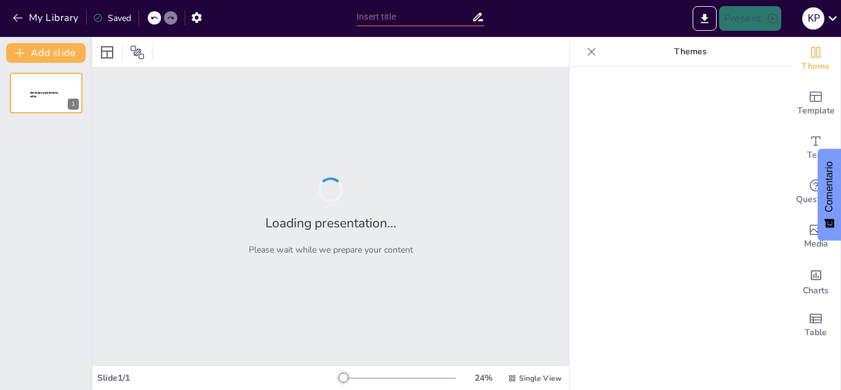
type input "El Rol del Software en la Transformación de la Creación de Contenidos Digitales"
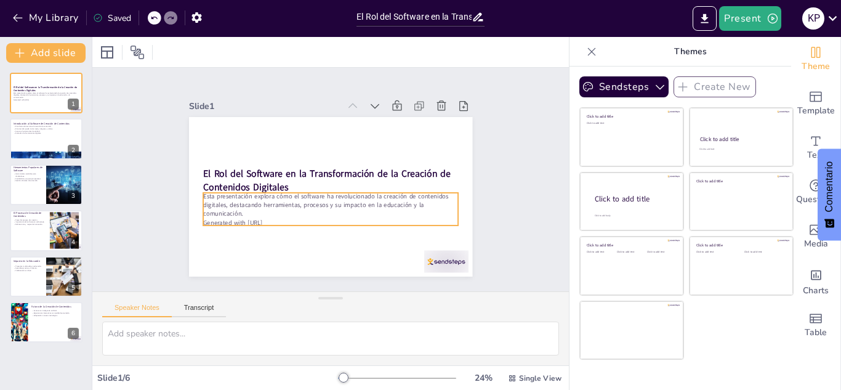
click at [288, 217] on p "Generated with [URL]" at bounding box center [326, 221] width 255 height 35
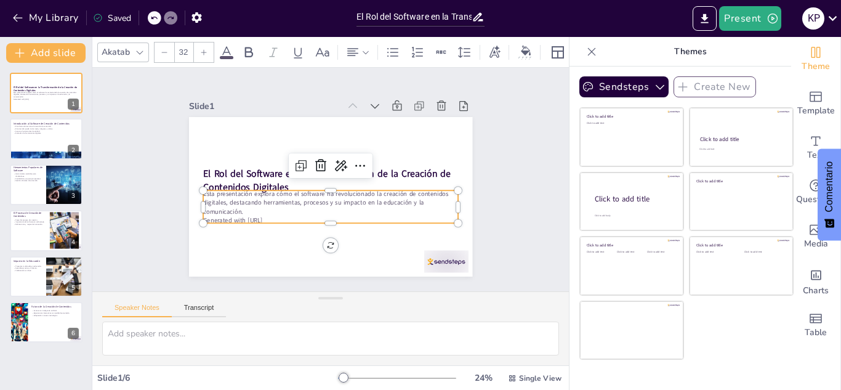
click at [275, 214] on p "Generated with [URL]" at bounding box center [321, 219] width 251 height 62
click at [275, 214] on p "Generated with [URL]" at bounding box center [326, 219] width 255 height 35
click at [142, 51] on icon at bounding box center [139, 53] width 7 height 4
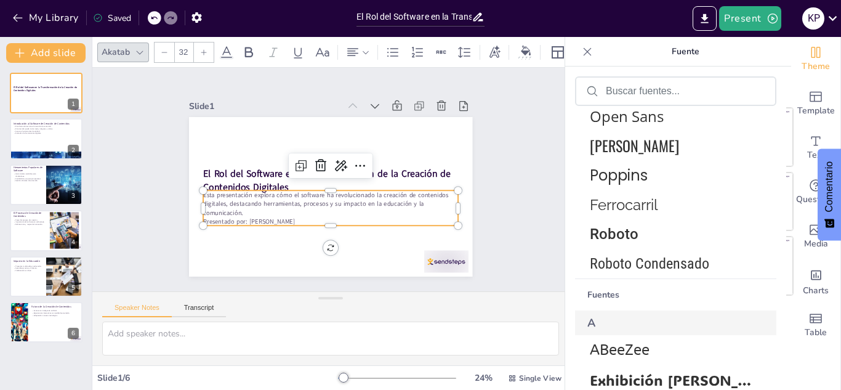
scroll to position [239, 0]
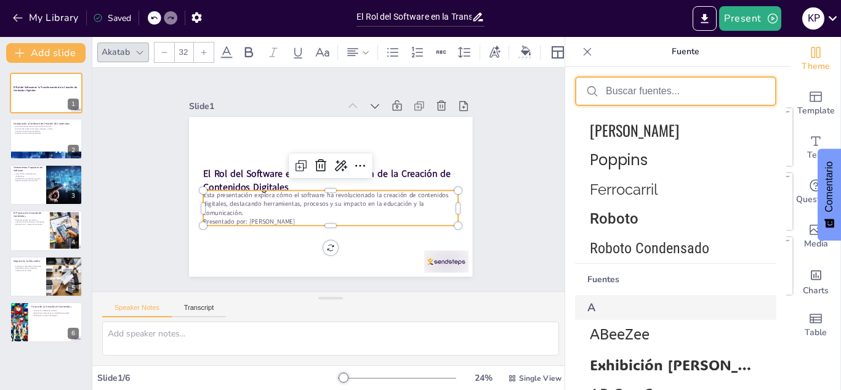
click at [682, 87] on input "text" at bounding box center [686, 91] width 160 height 11
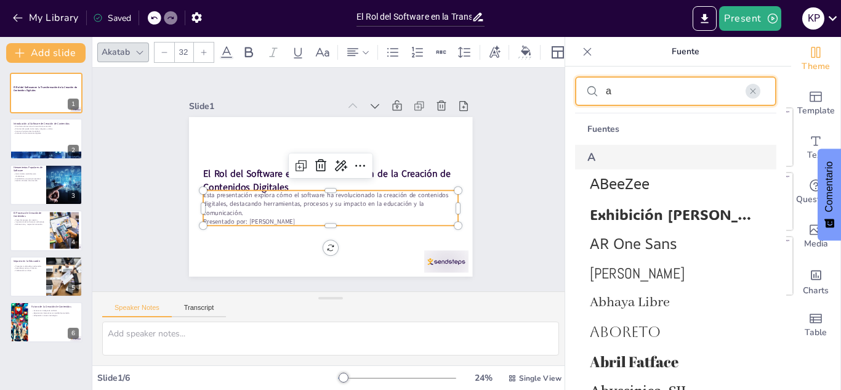
scroll to position [0, 0]
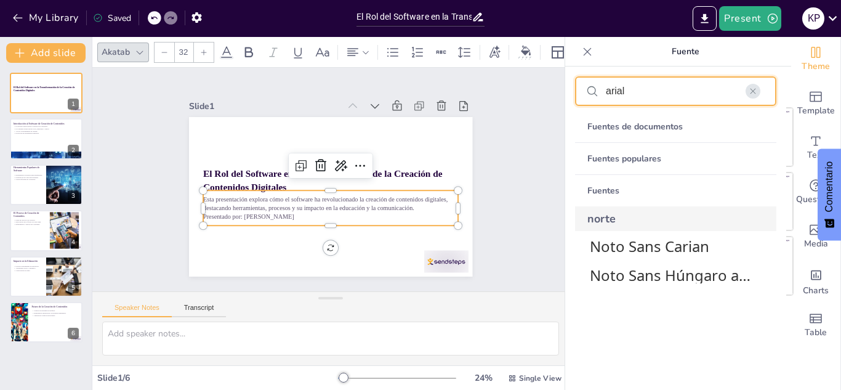
type input "arial"
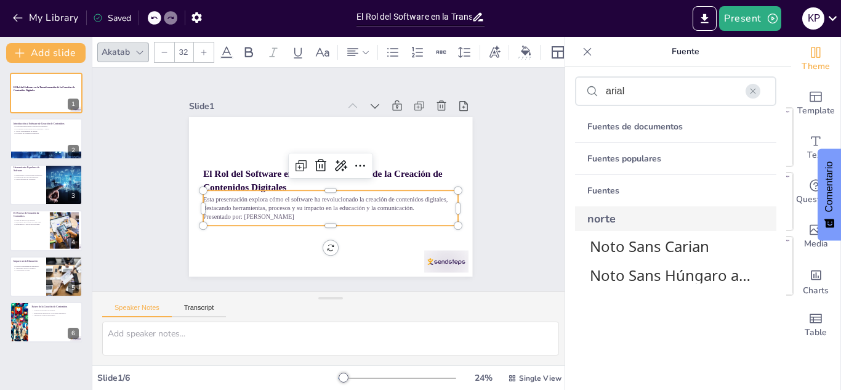
click at [679, 129] on font "Fuentes de documentos" at bounding box center [635, 127] width 95 height 12
click at [668, 127] on font "Fuentes de documentos" at bounding box center [635, 127] width 95 height 12
click at [478, 228] on div "Slide 1 El Rol del Software en la Transformación de la Creación de Contenidos D…" at bounding box center [330, 180] width 371 height 230
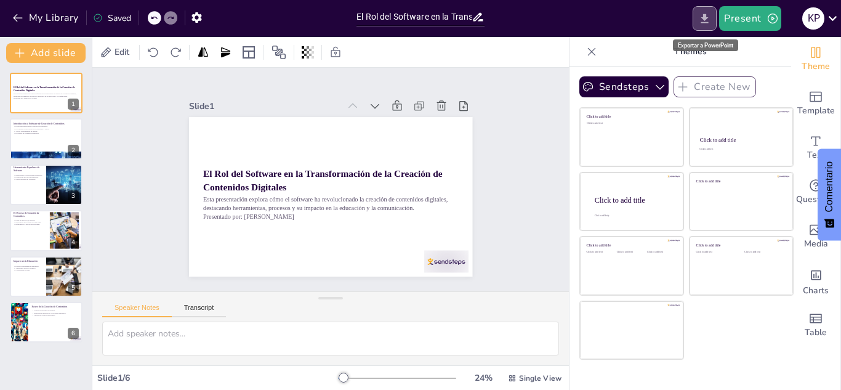
click at [711, 20] on icon "Export to PowerPoint" at bounding box center [704, 18] width 13 height 13
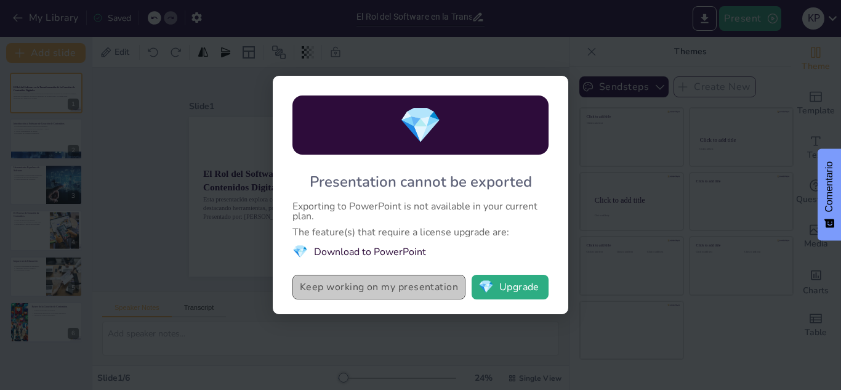
click at [429, 289] on button "Keep working on my presentation" at bounding box center [379, 287] width 173 height 25
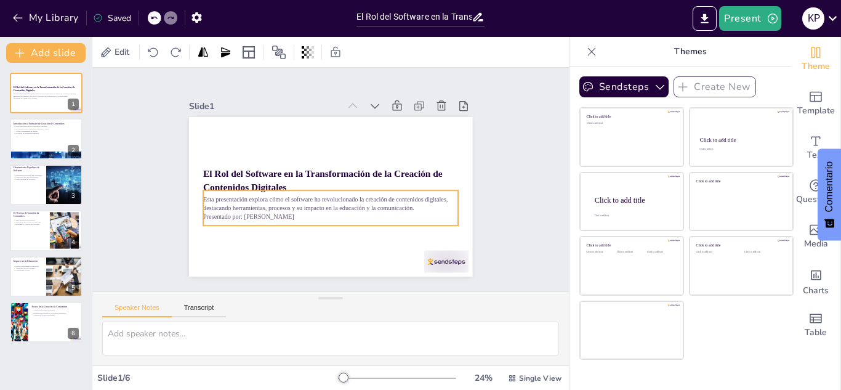
click at [419, 201] on p "Esta presentación explora cómo el software ha revolucionado la creación de cont…" at bounding box center [328, 204] width 256 height 44
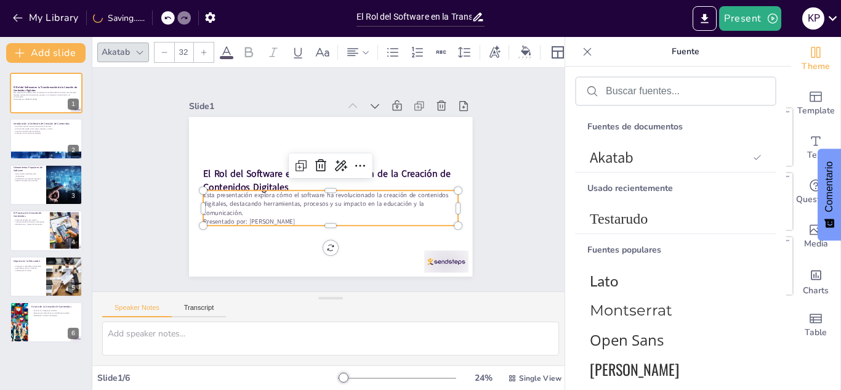
click at [243, 206] on p "Esta presentación explora cómo el software ha revolucionado la creación de cont…" at bounding box center [325, 203] width 255 height 79
click at [241, 209] on p "Esta presentación explora cómo el software ha revolucionado la creación de cont…" at bounding box center [325, 203] width 255 height 79
click at [241, 209] on p "Esta presentación explora cómo el software ha revolucionado la creación de cont…" at bounding box center [328, 203] width 257 height 53
click at [238, 209] on p "Esta presentación explora cómo el software ha revolucionado la creación de cont…" at bounding box center [317, 198] width 222 height 171
click at [238, 209] on p "Esta presentación explora cómo el software ha revolucionado la creación de cont…" at bounding box center [325, 203] width 255 height 79
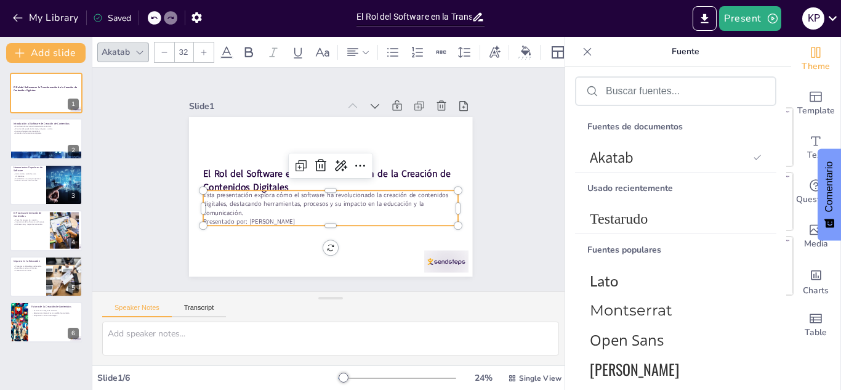
click at [238, 209] on p "Esta presentación explora cómo el software ha revolucionado la creación de cont…" at bounding box center [328, 203] width 257 height 53
click at [238, 209] on p "Esta presentación explora cómo el software ha revolucionado la creación de cont…" at bounding box center [310, 194] width 171 height 222
click at [238, 209] on p "Esta presentación explora cómo el software ha revolucionado la creación de cont…" at bounding box center [325, 203] width 255 height 79
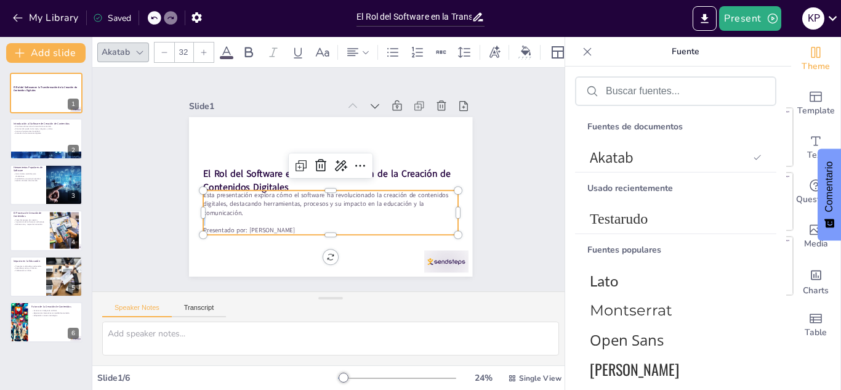
drag, startPoint x: 299, startPoint y: 224, endPoint x: 193, endPoint y: 225, distance: 106.6
click at [219, 225] on div "El Rol del Software en la Transformación de la Creación de Contenidos Digitales…" at bounding box center [313, 177] width 188 height 299
click at [248, 203] on p "Esta presentación explora cómo el software ha revolucionado la creación de cont…" at bounding box center [347, 162] width 208 height 190
drag, startPoint x: 297, startPoint y: 224, endPoint x: 195, endPoint y: 224, distance: 102.2
click at [198, 224] on p "Presentado por: Karol Puche Galindo" at bounding box center [325, 230] width 255 height 36
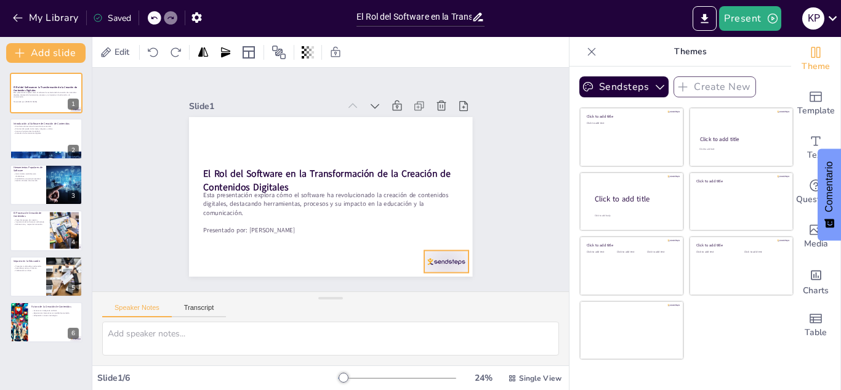
click at [386, 295] on div at bounding box center [362, 318] width 48 height 46
click at [448, 242] on icon at bounding box center [443, 250] width 17 height 17
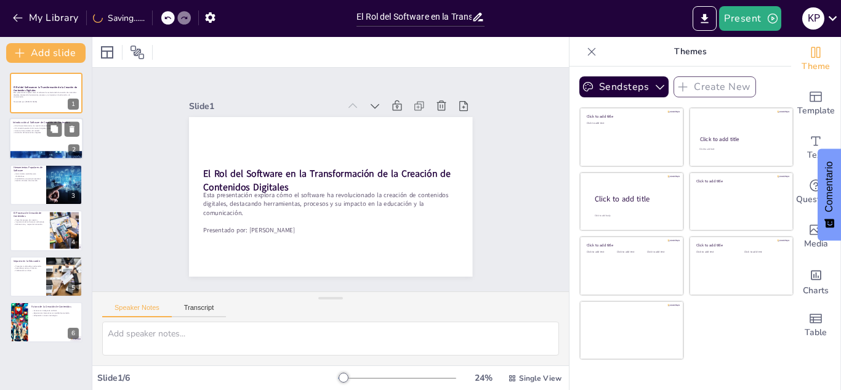
click at [68, 148] on div "2" at bounding box center [73, 150] width 11 height 11
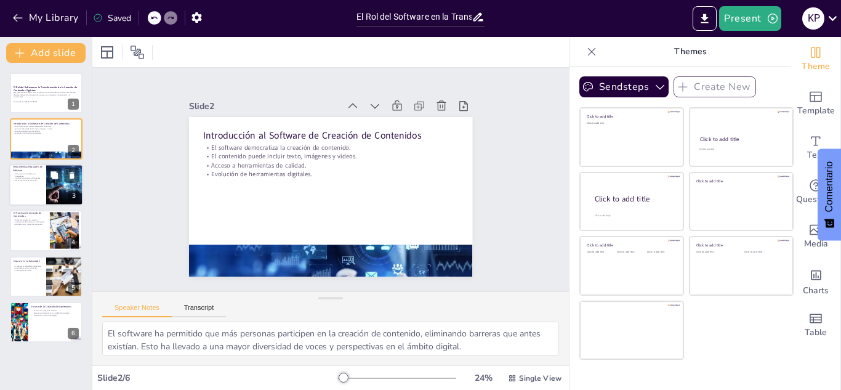
click at [28, 179] on p "Facilidad de uso para principiantes." at bounding box center [28, 178] width 30 height 2
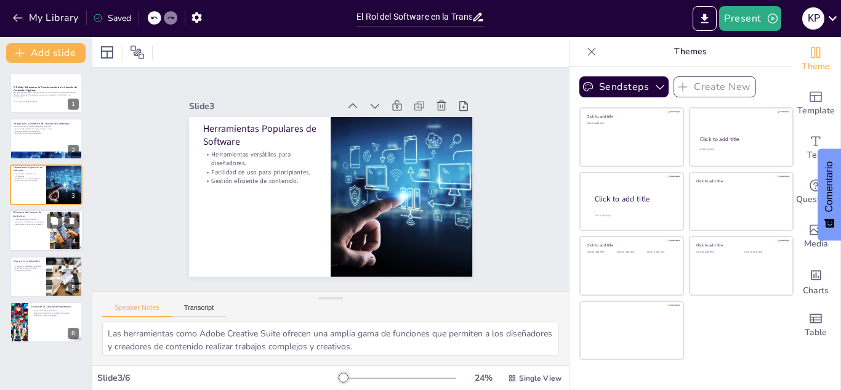
click at [34, 216] on p "El Proceso de Creación de Contenidos" at bounding box center [29, 214] width 33 height 7
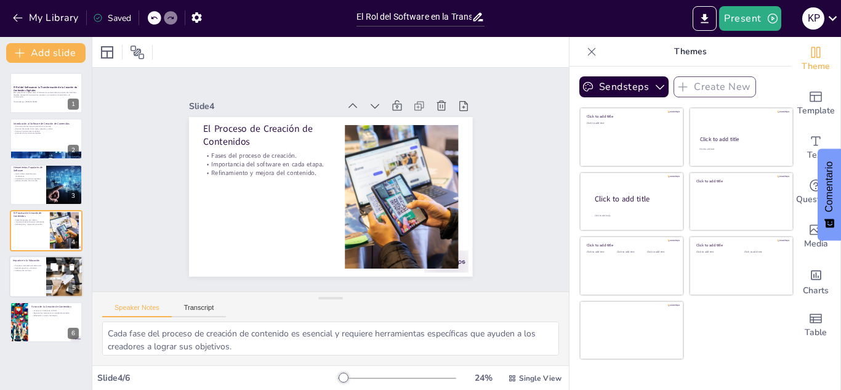
click at [37, 262] on div "Impacto en la Educación" at bounding box center [28, 260] width 30 height 6
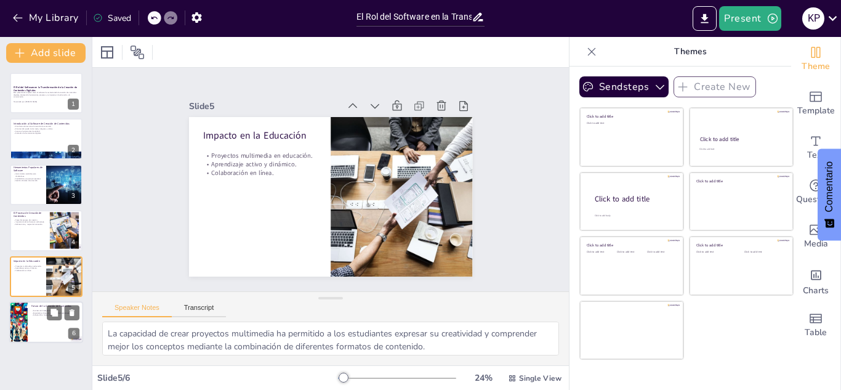
click at [41, 307] on p "Futuro de la Creación de Contenidos" at bounding box center [55, 306] width 48 height 4
type textarea "La inteligencia artificial está revolucionando la forma en que se crea contenid…"
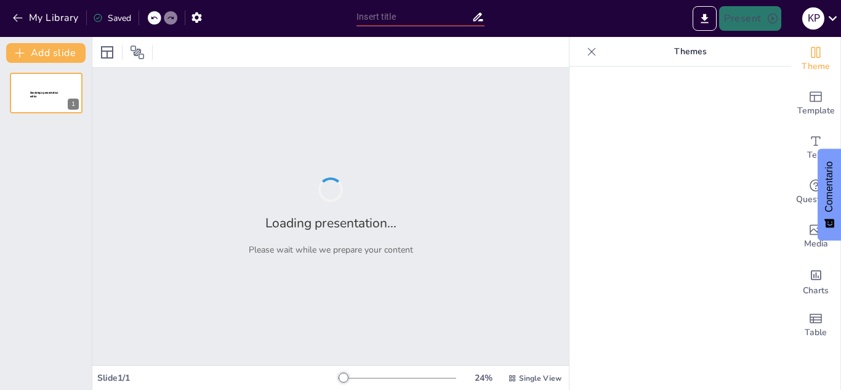
type input "Software que Facilita Tu Creatividad Digital"
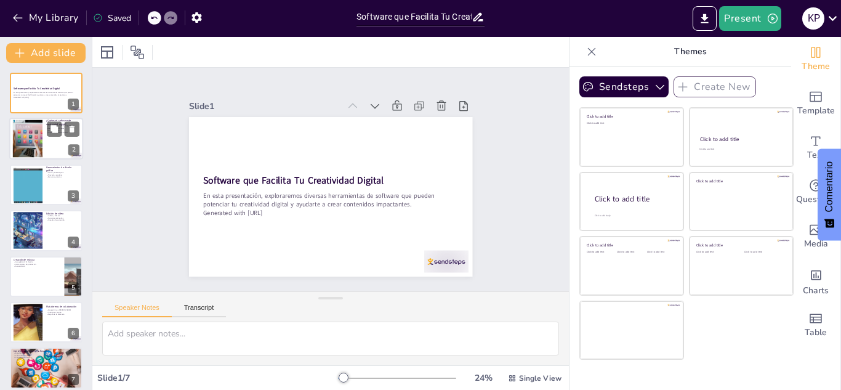
click at [30, 128] on div at bounding box center [27, 139] width 56 height 38
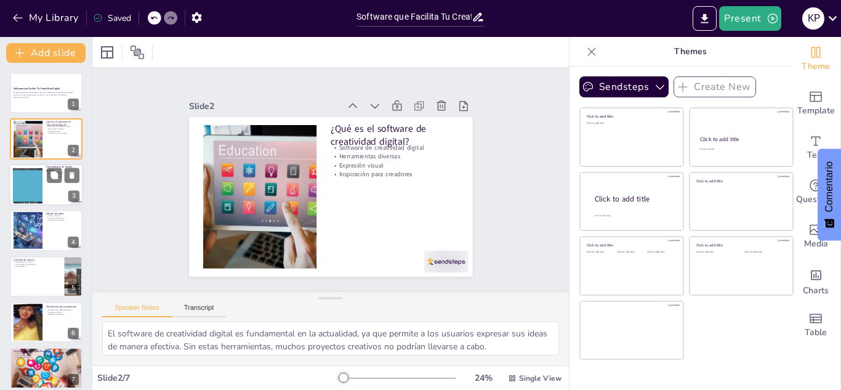
click at [38, 182] on div at bounding box center [27, 185] width 67 height 38
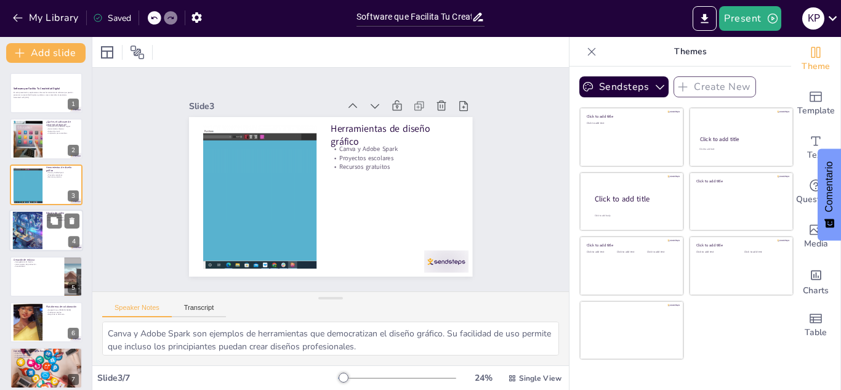
click at [34, 214] on div at bounding box center [28, 231] width 66 height 38
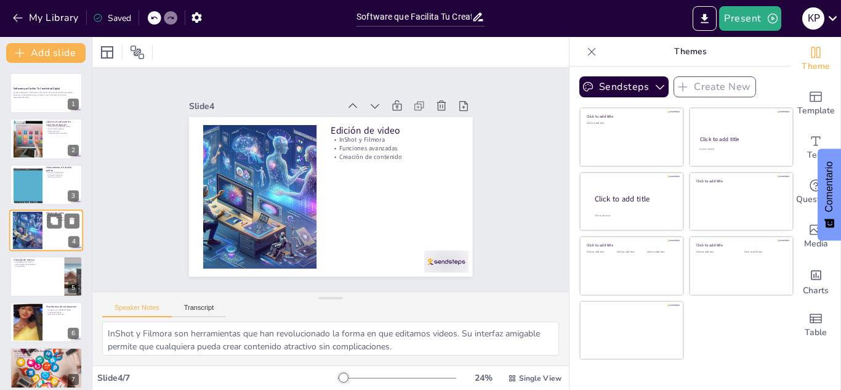
scroll to position [4, 0]
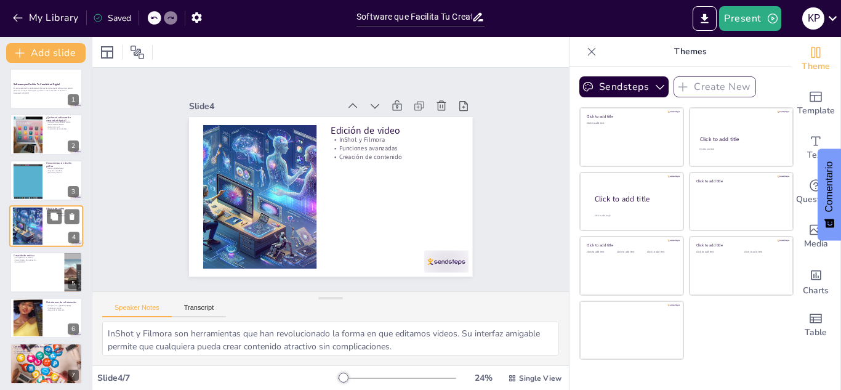
click at [36, 246] on div "Edición de video InShot y Filmora Funciones avanzadas Creación de contenido 4" at bounding box center [46, 226] width 74 height 42
click at [39, 254] on p "Creación de música" at bounding box center [37, 255] width 48 height 4
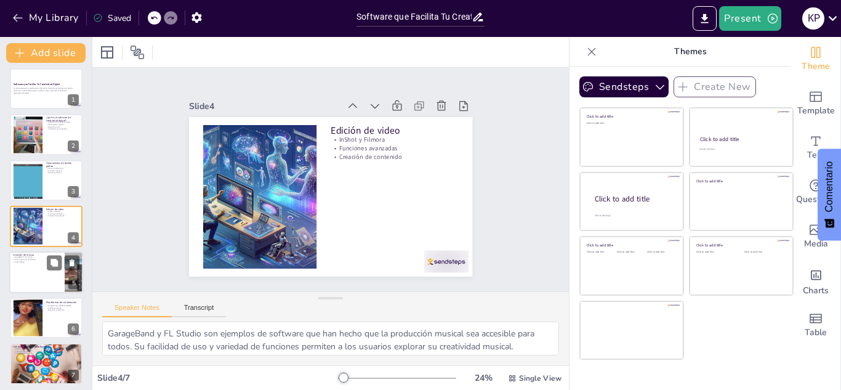
scroll to position [9, 0]
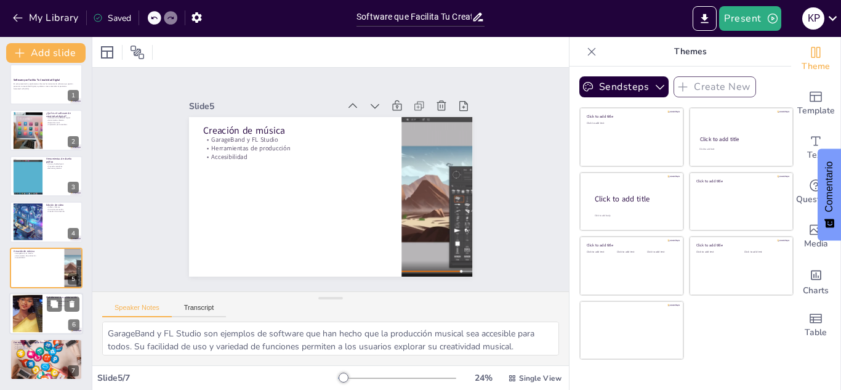
click at [30, 310] on div at bounding box center [27, 314] width 67 height 38
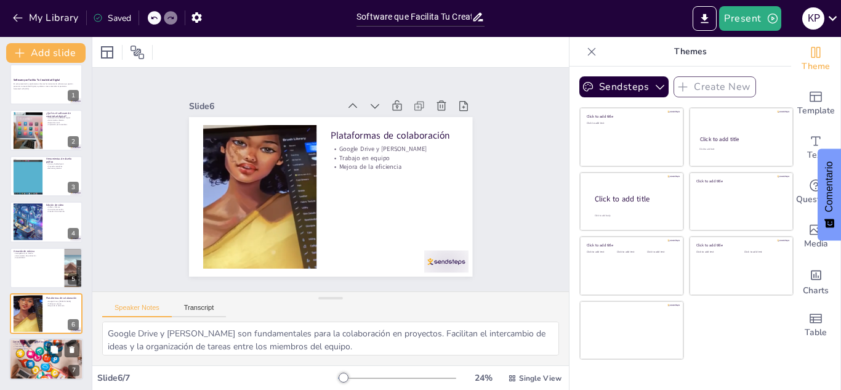
click at [27, 344] on p "Experimentación" at bounding box center [46, 344] width 67 height 2
type textarea "La experimentación es esencial para el aprendizaje. Probar diferentes aplicacio…"
